Goal: Task Accomplishment & Management: Manage account settings

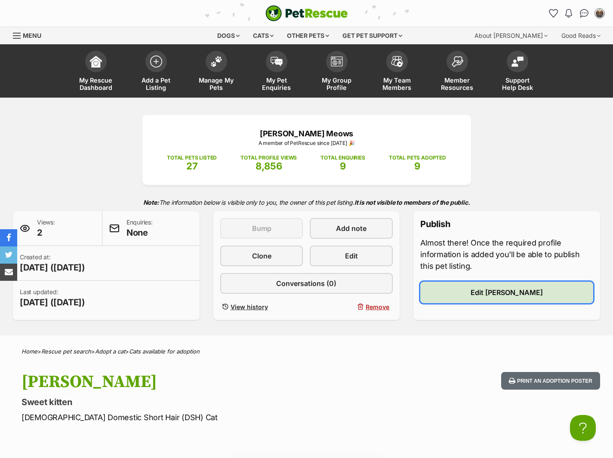
click at [487, 290] on link "Edit [PERSON_NAME]" at bounding box center [506, 293] width 173 height 22
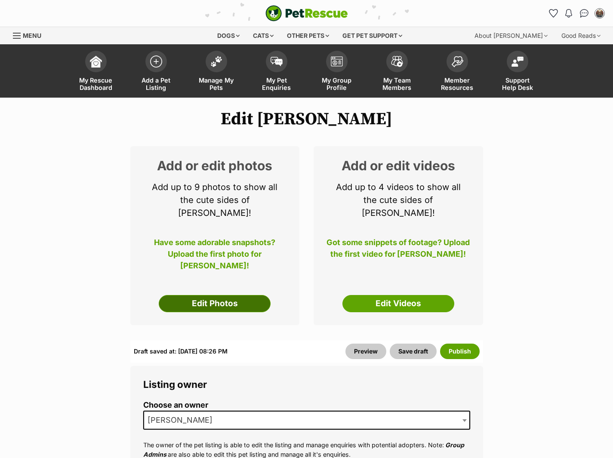
click at [209, 295] on link "Edit Photos" at bounding box center [215, 303] width 112 height 17
